Goal: Check status: Check status

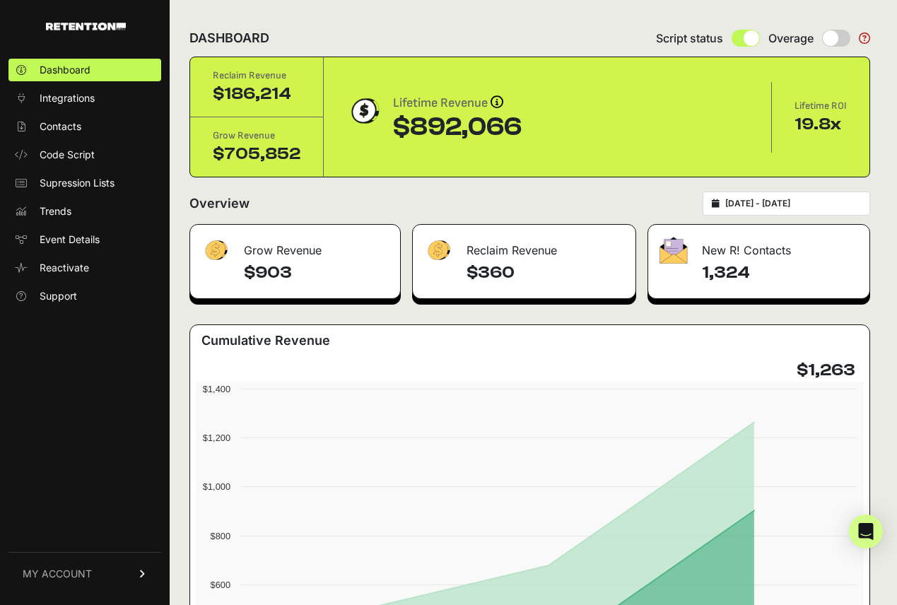
type input "[DATE]"
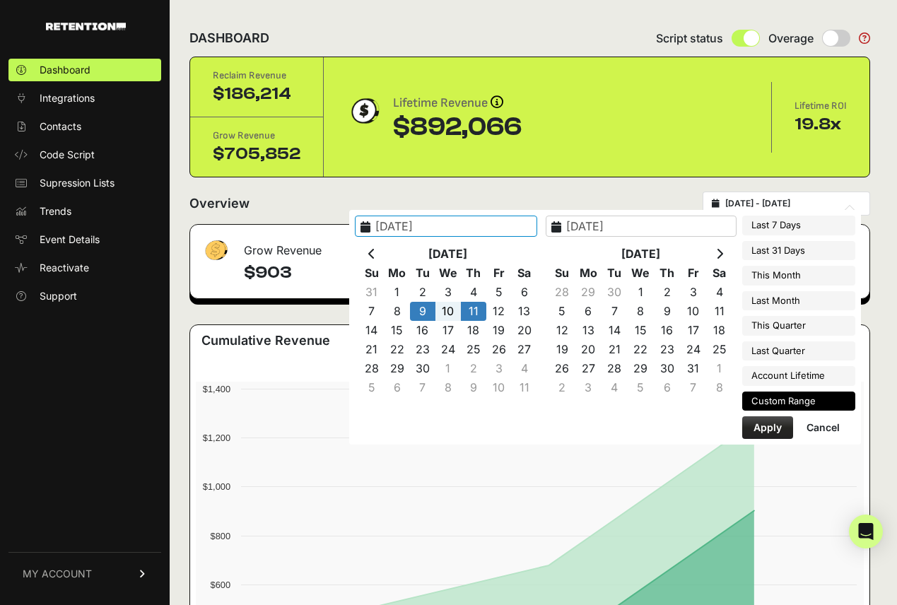
click at [583, 201] on input "[DATE] - [DATE]" at bounding box center [793, 203] width 136 height 11
type input "[DATE]"
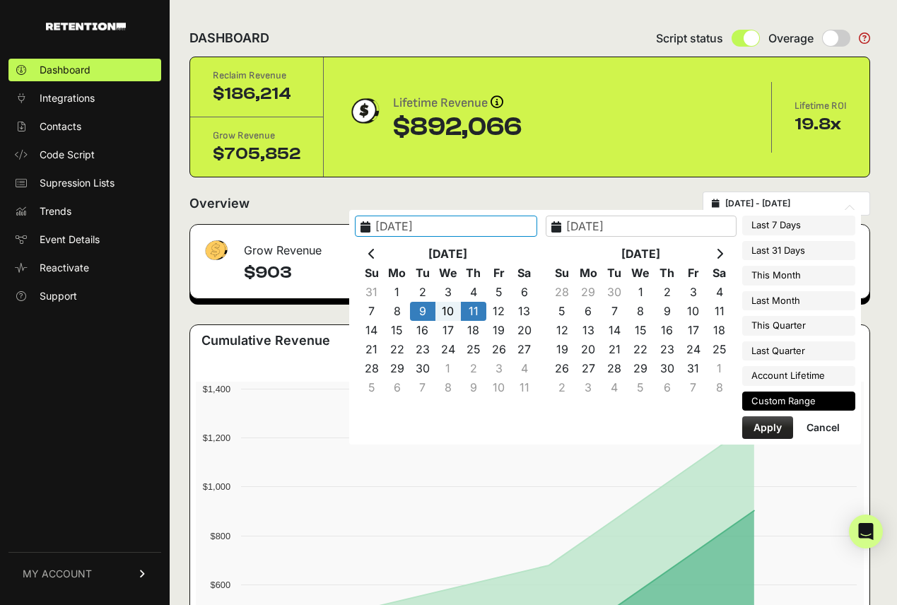
type input "[DATE]"
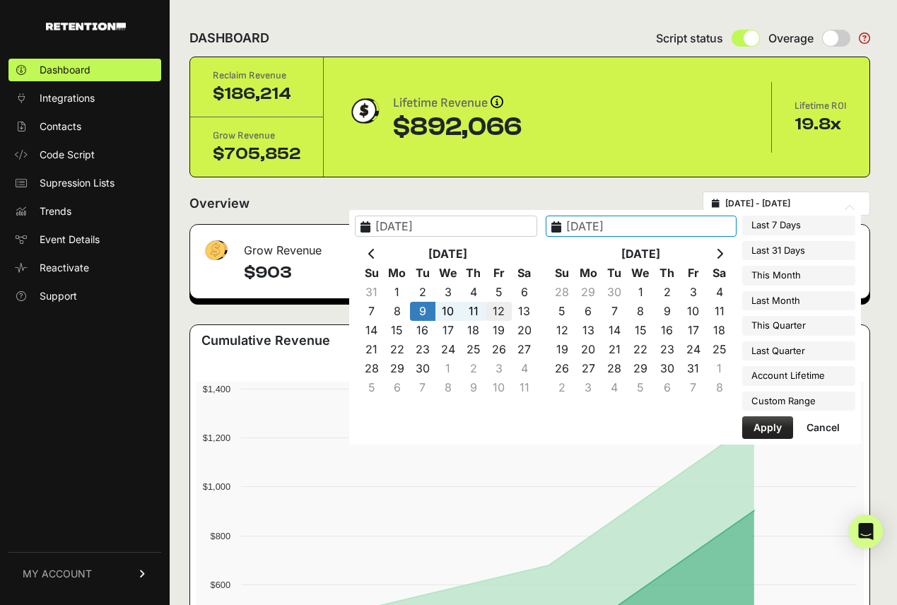
type input "[DATE]"
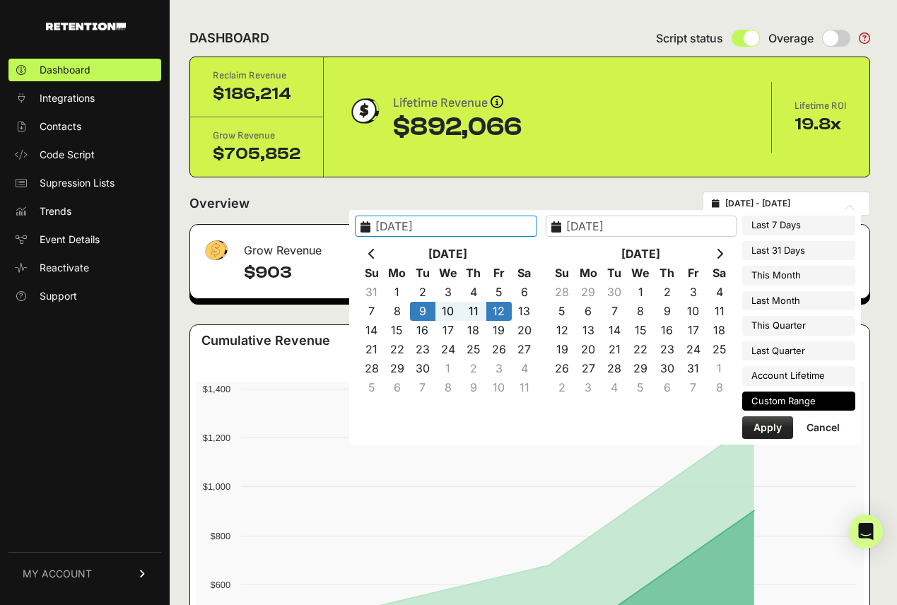
type input "[DATE]"
click at [583, 430] on button "Apply" at bounding box center [767, 427] width 51 height 23
type input "[DATE] - [DATE]"
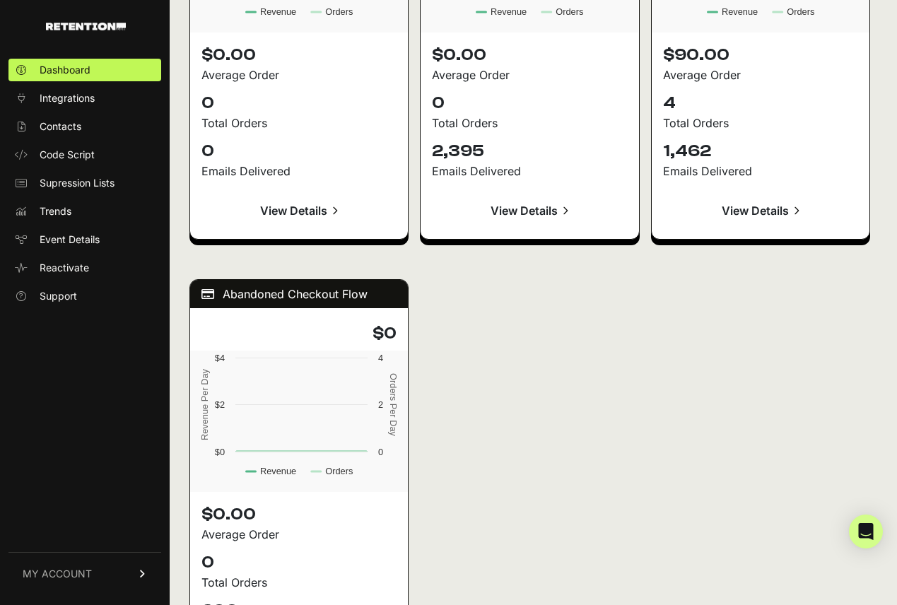
scroll to position [1566, 0]
